Goal: Check status

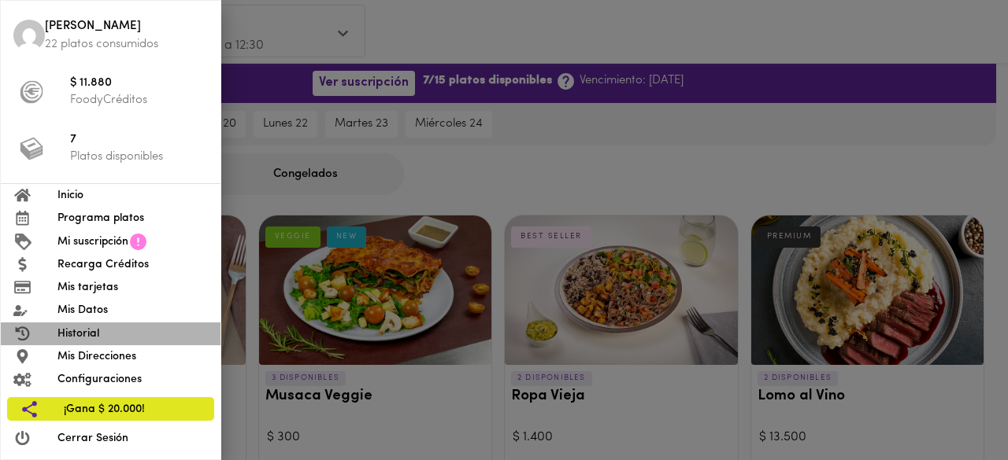
click at [80, 335] on span "Historial" at bounding box center [132, 334] width 150 height 17
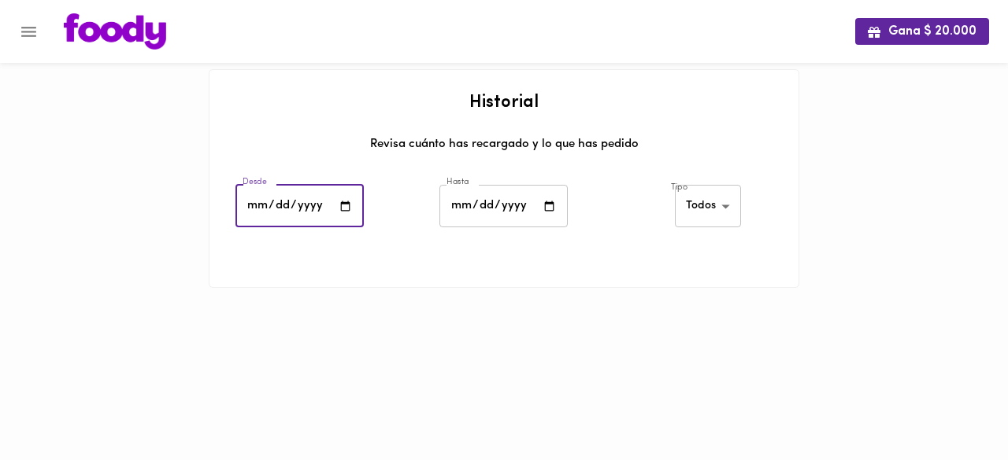
click at [345, 216] on input "date" at bounding box center [299, 206] width 128 height 43
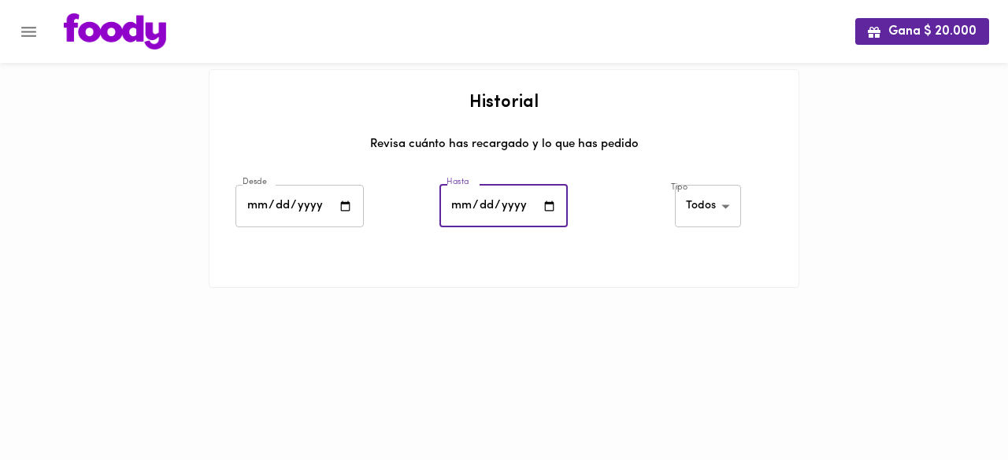
click at [468, 210] on input "date" at bounding box center [503, 206] width 128 height 43
drag, startPoint x: 469, startPoint y: 283, endPoint x: 468, endPoint y: 248, distance: 34.7
click at [468, 275] on ul at bounding box center [503, 281] width 589 height 13
click at [458, 212] on input "date" at bounding box center [503, 206] width 128 height 43
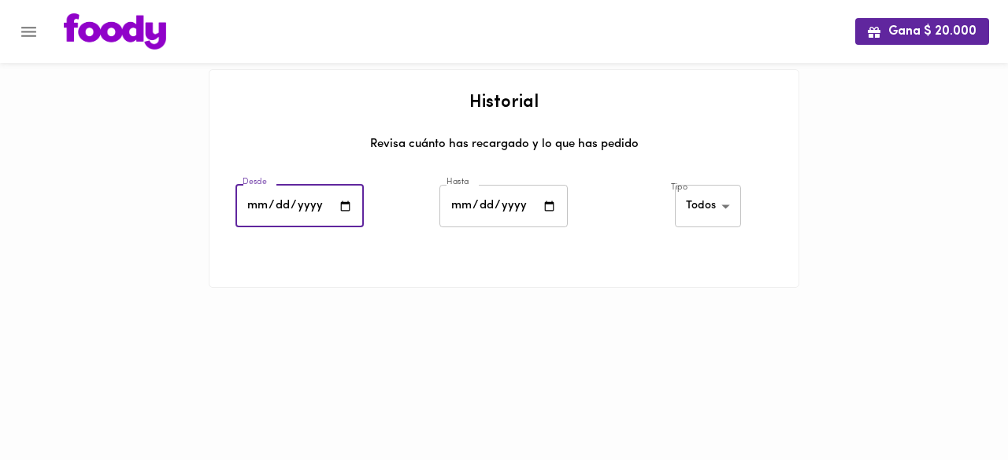
click at [248, 205] on input "[DATE]" at bounding box center [299, 206] width 128 height 43
click at [266, 204] on input "[DATE]" at bounding box center [299, 206] width 128 height 43
click at [274, 206] on input "[DATE]" at bounding box center [299, 206] width 128 height 43
type input "[DATE]"
click at [479, 212] on input "date" at bounding box center [503, 206] width 128 height 43
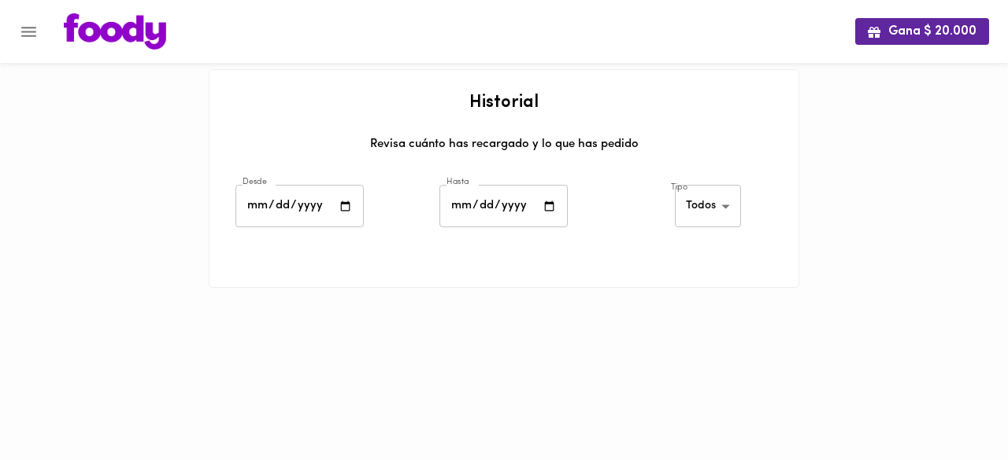
click at [459, 204] on input "date" at bounding box center [503, 206] width 128 height 43
click at [500, 203] on input "date" at bounding box center [503, 206] width 128 height 43
type input "[DATE]"
click at [720, 207] on body "Gana $ 20.000 Historial Revisa cuánto has recargado y lo que has pedido Desde […" at bounding box center [504, 163] width 1008 height 327
